Goal: Leave review/rating: Leave review/rating

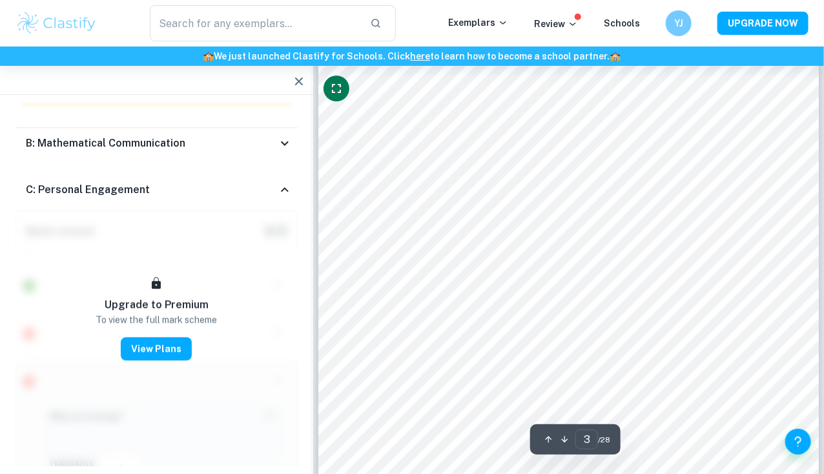
scroll to position [1668, 0]
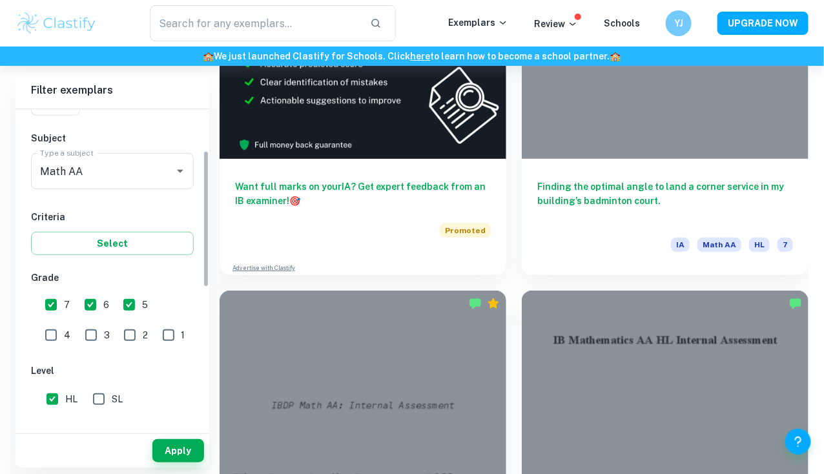
scroll to position [130, 0]
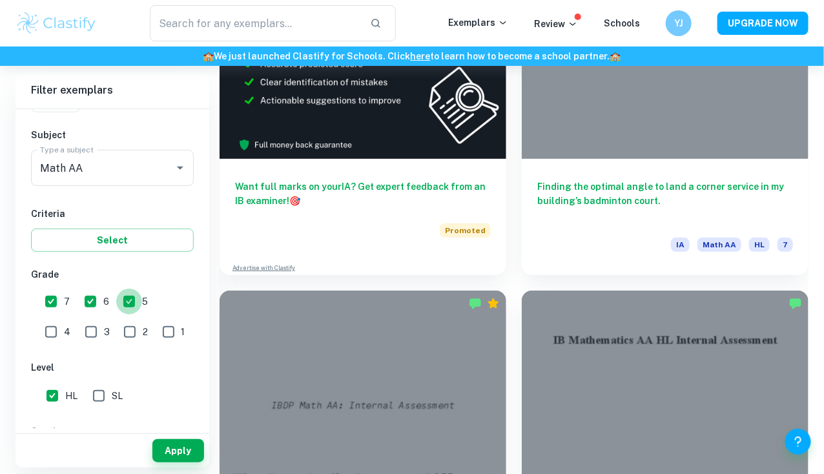
click at [130, 298] on input "5" at bounding box center [129, 301] width 26 height 26
checkbox input "false"
click at [167, 453] on button "Apply" at bounding box center [178, 450] width 52 height 23
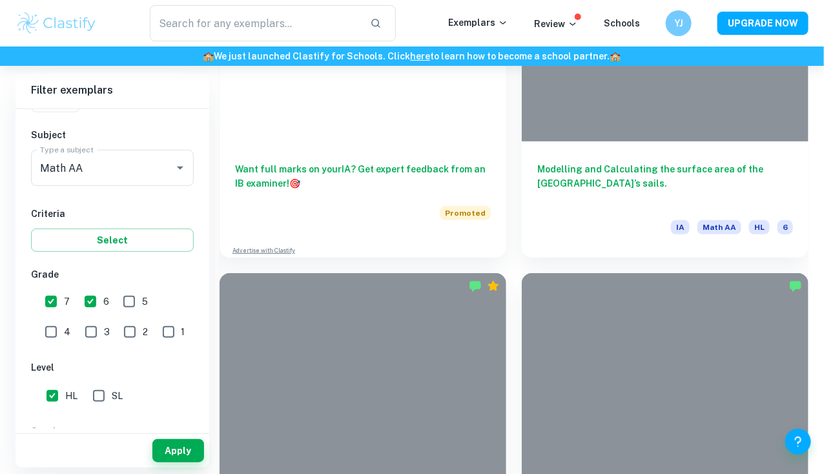
scroll to position [3594, 0]
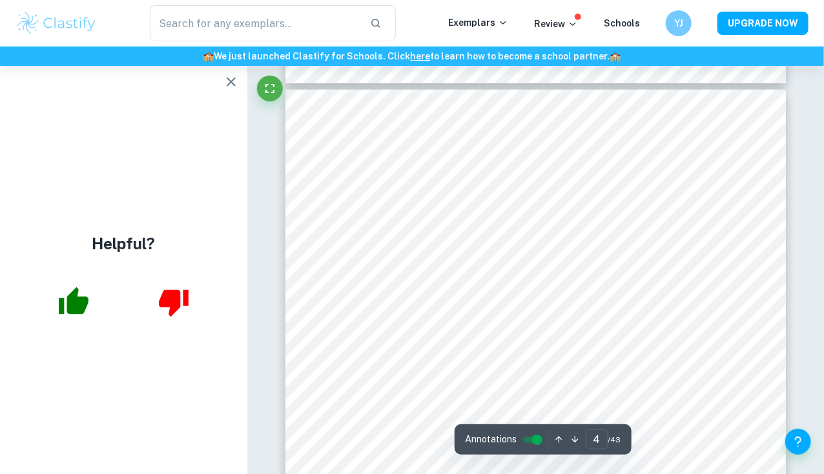
scroll to position [2253, 0]
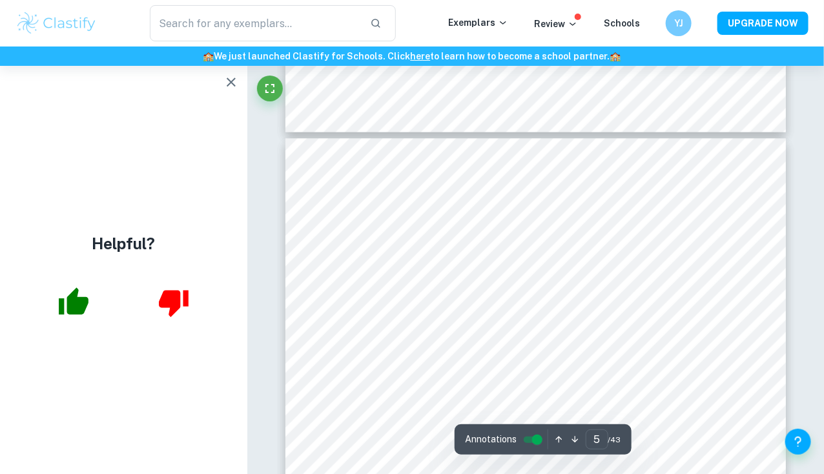
type input "4"
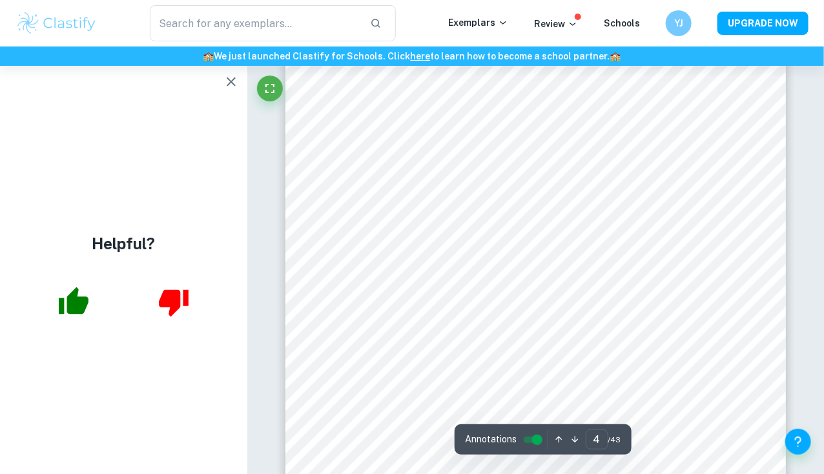
scroll to position [2356, 0]
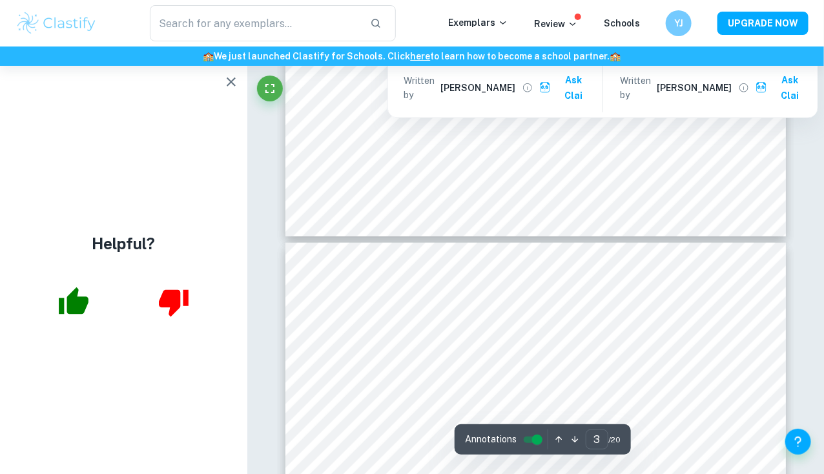
type input "4"
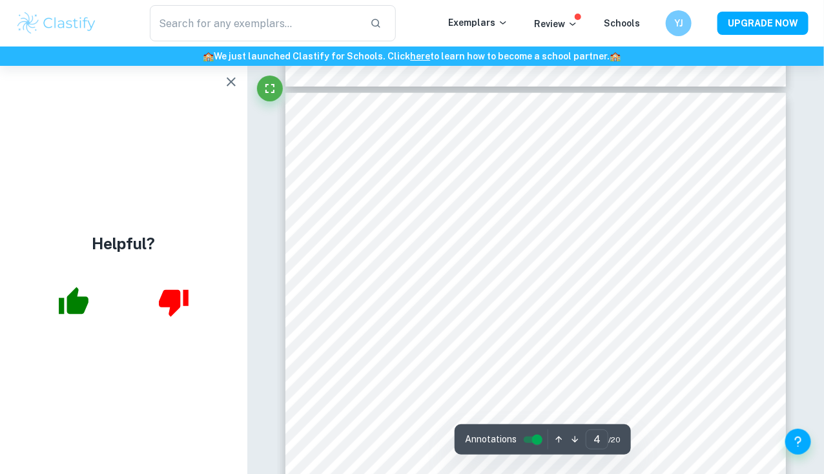
scroll to position [2291, 0]
